Goal: Find contact information: Find contact information

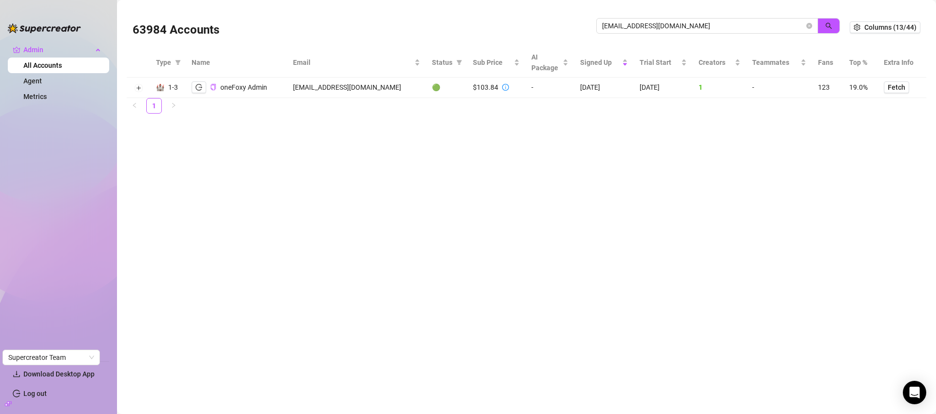
click at [679, 28] on input "[EMAIL_ADDRESS][DOMAIN_NAME]" at bounding box center [703, 25] width 202 height 11
click at [680, 28] on input "[EMAIL_ADDRESS][DOMAIN_NAME]" at bounding box center [703, 25] width 202 height 11
type input "info"
click at [457, 64] on icon "filter" at bounding box center [459, 62] width 5 height 5
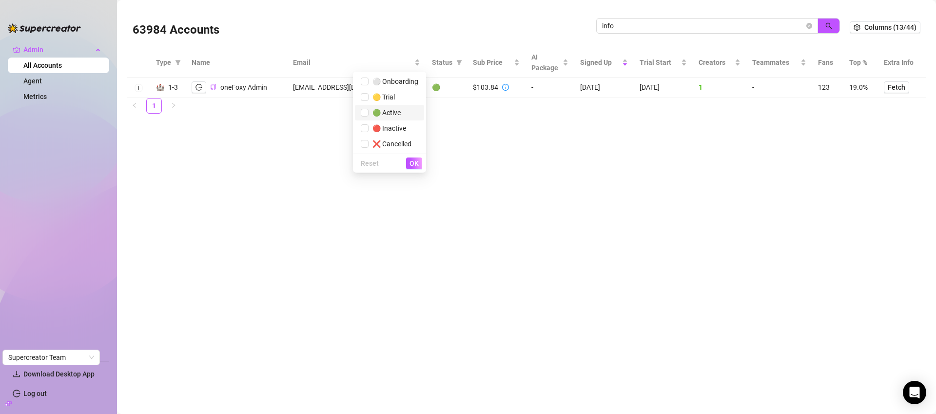
click at [408, 111] on span "🟢 Active" at bounding box center [390, 112] width 58 height 11
checkbox input "true"
click at [822, 24] on button "button" at bounding box center [829, 26] width 22 height 16
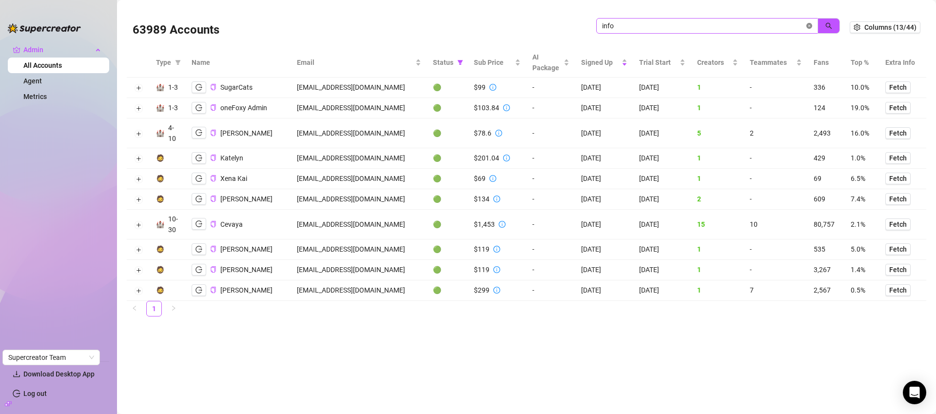
click at [810, 24] on icon "close-circle" at bounding box center [810, 26] width 6 height 6
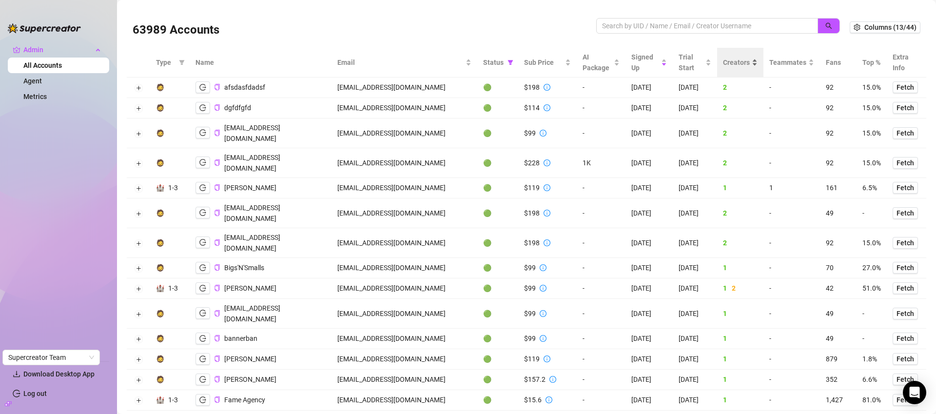
click at [739, 65] on div "Creators" at bounding box center [740, 62] width 35 height 11
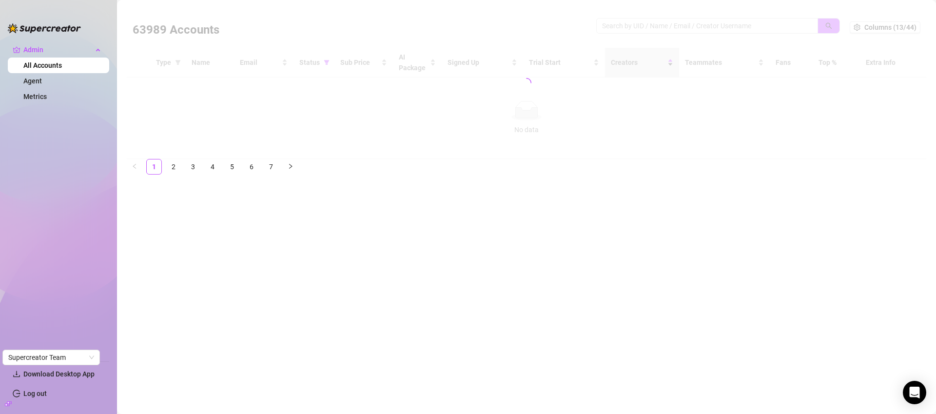
click at [737, 66] on div at bounding box center [527, 83] width 800 height 152
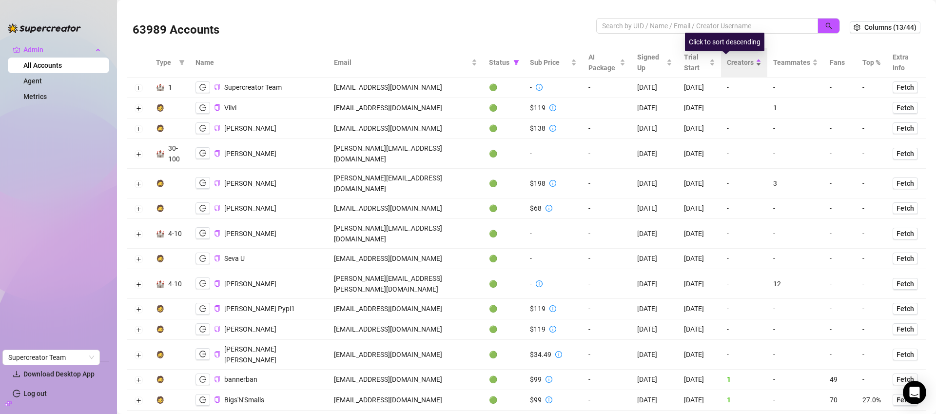
click at [737, 66] on div "Creators" at bounding box center [744, 62] width 35 height 11
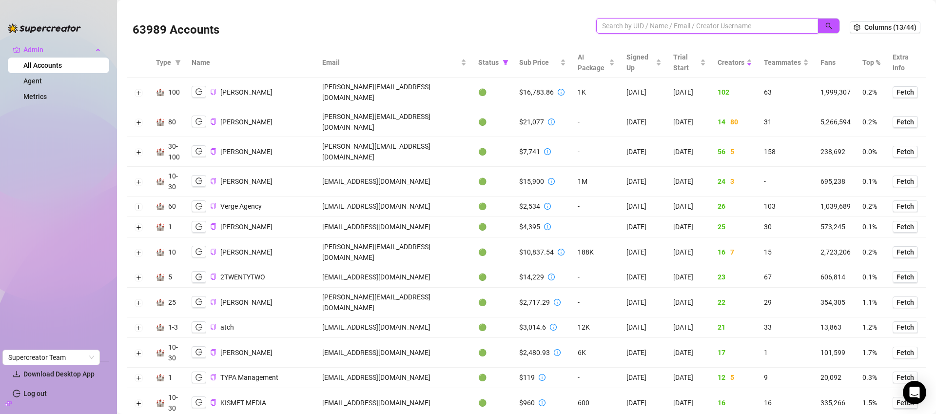
click at [672, 27] on input "search" at bounding box center [703, 25] width 202 height 11
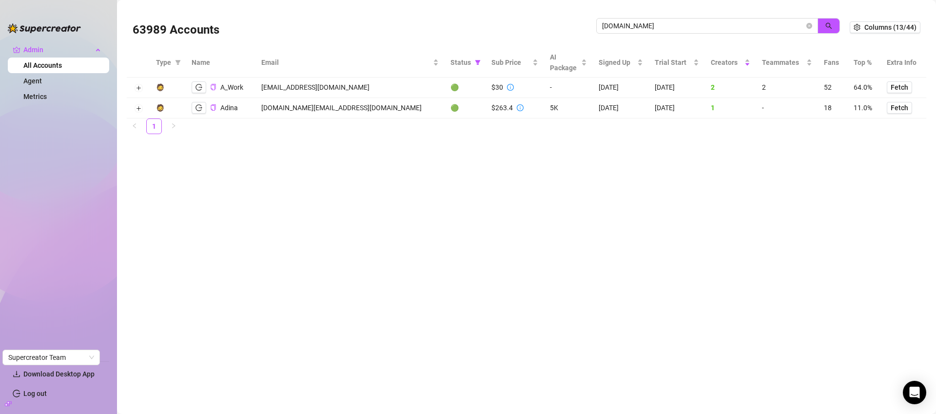
click at [327, 108] on td "[DOMAIN_NAME][EMAIL_ADDRESS][DOMAIN_NAME]" at bounding box center [350, 108] width 189 height 20
click at [296, 111] on td "[DOMAIN_NAME][EMAIL_ADDRESS][DOMAIN_NAME]" at bounding box center [350, 108] width 189 height 20
click at [298, 110] on td "[DOMAIN_NAME][EMAIL_ADDRESS][DOMAIN_NAME]" at bounding box center [350, 108] width 189 height 20
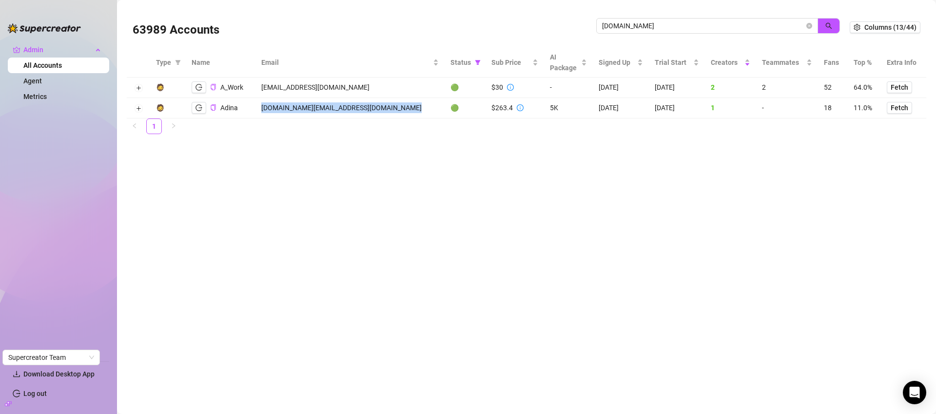
copy td "[DOMAIN_NAME][EMAIL_ADDRESS][DOMAIN_NAME]"
click at [635, 28] on input "[DOMAIN_NAME]" at bounding box center [703, 25] width 202 height 11
click at [636, 27] on input "[DOMAIN_NAME]" at bounding box center [703, 25] width 202 height 11
click at [641, 27] on input "[DOMAIN_NAME]" at bounding box center [703, 25] width 202 height 11
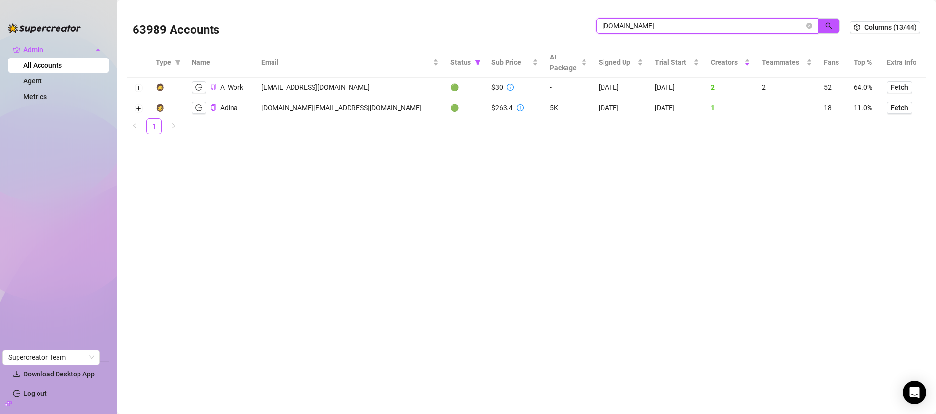
click at [641, 27] on input "[DOMAIN_NAME]" at bounding box center [703, 25] width 202 height 11
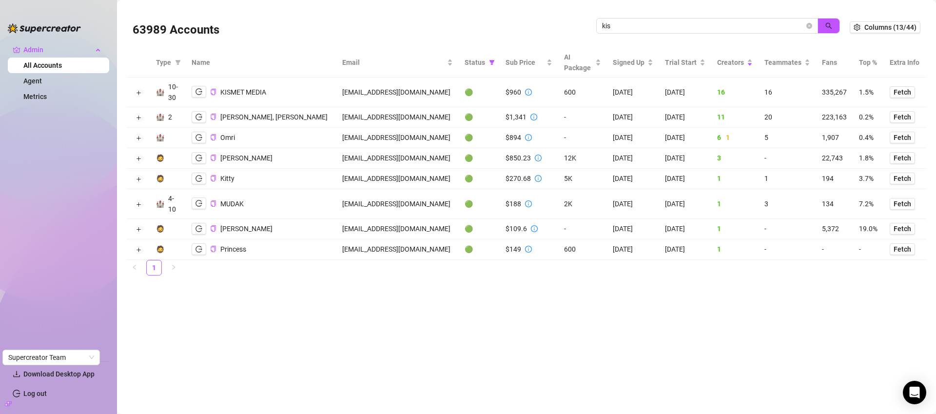
click at [337, 92] on td "[EMAIL_ADDRESS][DOMAIN_NAME]" at bounding box center [398, 93] width 122 height 30
copy td "[EMAIL_ADDRESS][DOMAIN_NAME]"
click at [633, 30] on input "kis" at bounding box center [703, 25] width 202 height 11
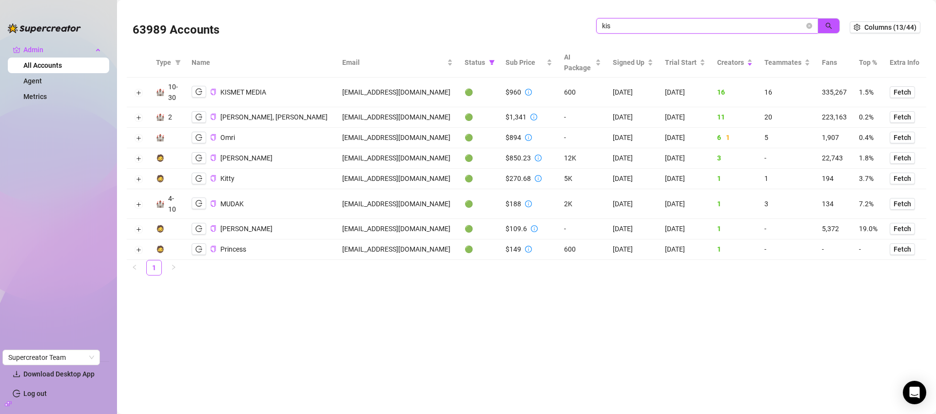
click at [633, 30] on input "kis" at bounding box center [703, 25] width 202 height 11
type input "qui"
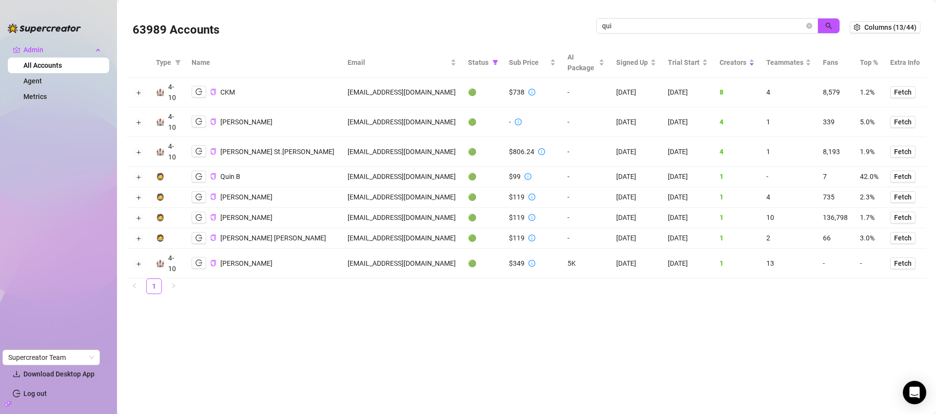
click at [354, 153] on td "[EMAIL_ADDRESS][DOMAIN_NAME]" at bounding box center [402, 152] width 121 height 30
copy td "[EMAIL_ADDRESS][DOMAIN_NAME]"
click at [360, 93] on td "[EMAIL_ADDRESS][DOMAIN_NAME]" at bounding box center [402, 93] width 121 height 30
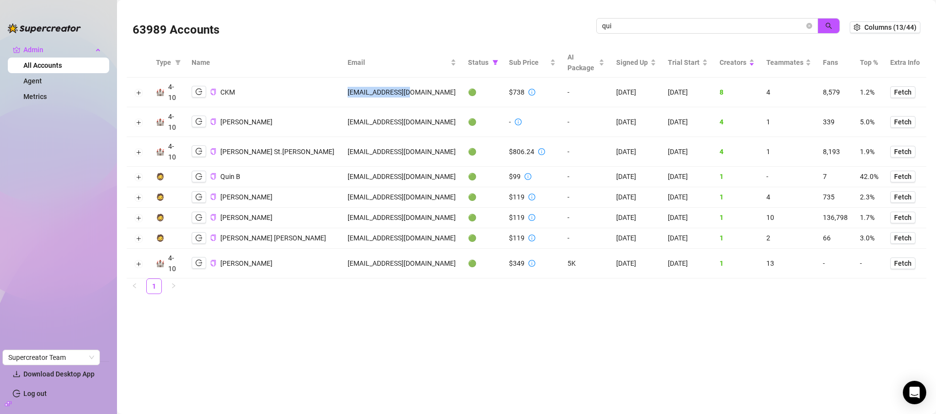
click at [360, 93] on td "[EMAIL_ADDRESS][DOMAIN_NAME]" at bounding box center [402, 93] width 121 height 30
copy td "[EMAIL_ADDRESS][DOMAIN_NAME]"
